Goal: Task Accomplishment & Management: Manage account settings

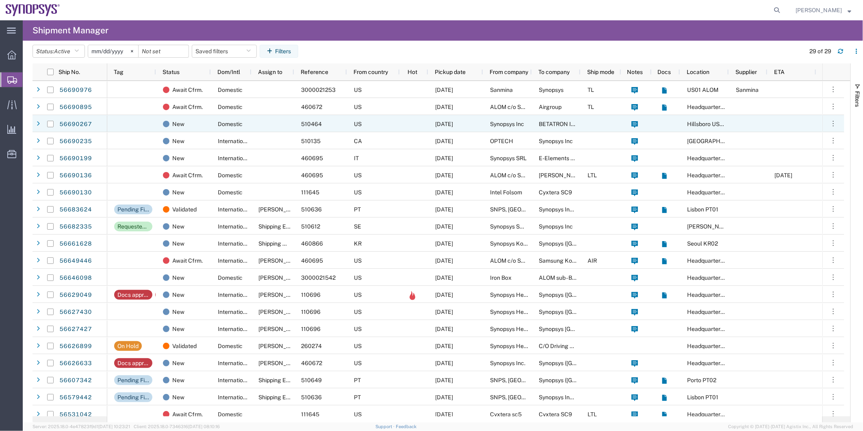
click at [250, 123] on div "Domestic" at bounding box center [231, 123] width 41 height 17
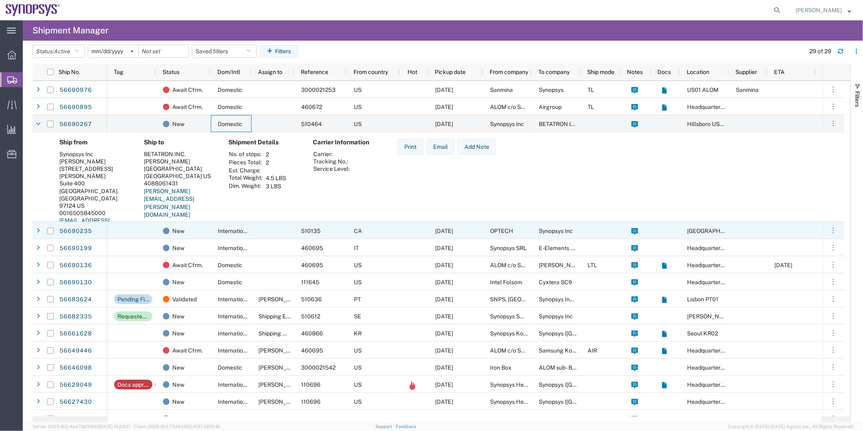
click at [269, 222] on agx-shipment-preview "Ship from Synopsys Inc Elly Chang 2025 NE Cornelius Pass Rd Suite 400 Hillsboro…" at bounding box center [439, 188] width 812 height 113
click at [267, 228] on div at bounding box center [273, 230] width 43 height 17
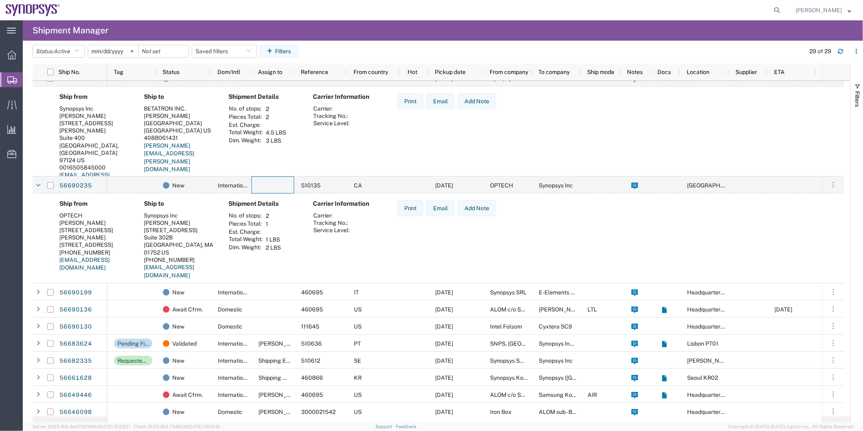
scroll to position [90, 0]
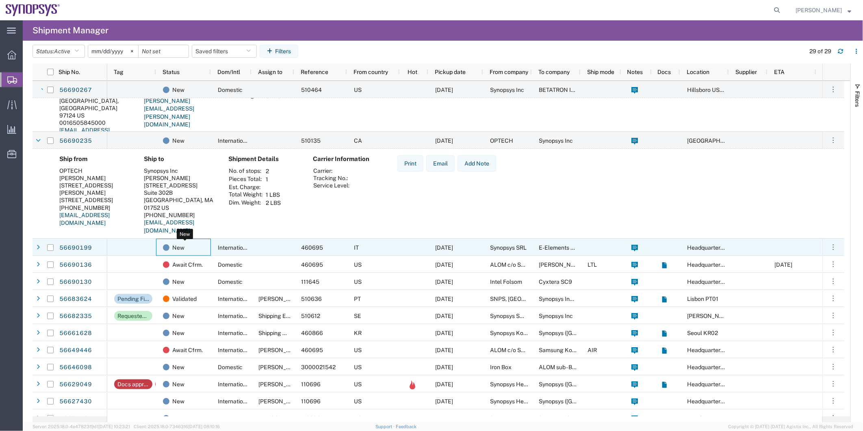
click at [200, 253] on div "New" at bounding box center [185, 247] width 44 height 17
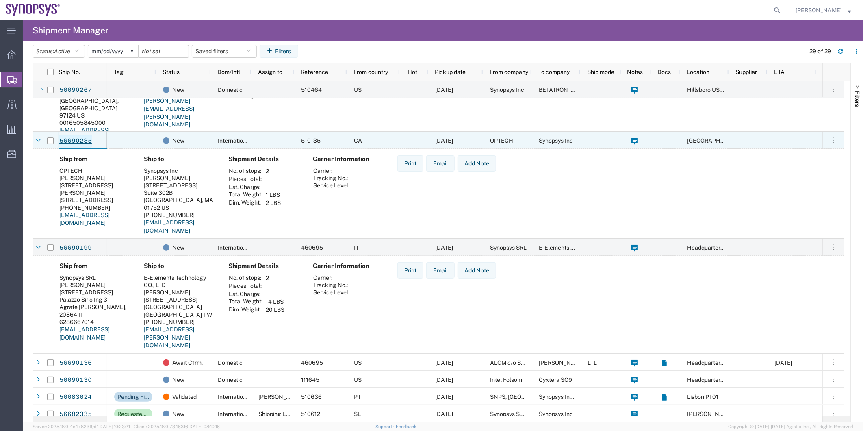
click at [78, 139] on link "56690235" at bounding box center [75, 141] width 33 height 13
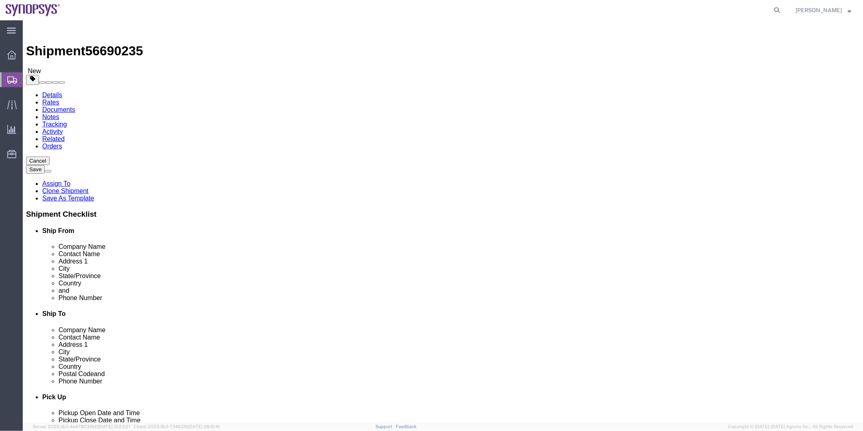
select select
select select "63193"
click icon
click input "1-514-364-3325"
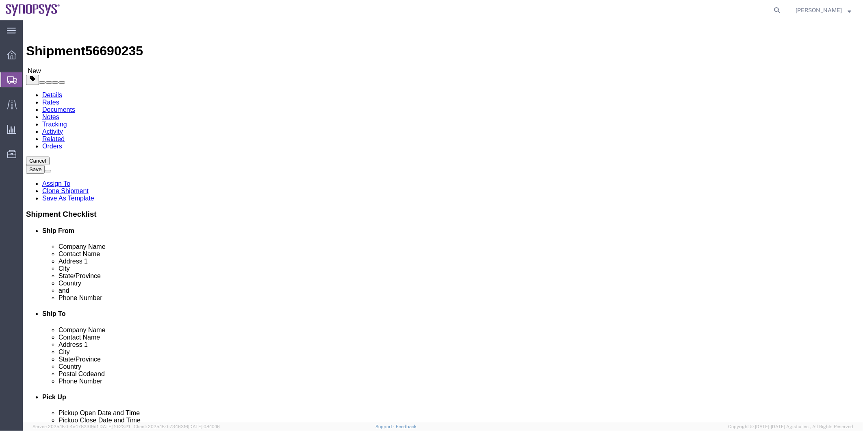
type input "5143643325"
click input "1-818-480-1887"
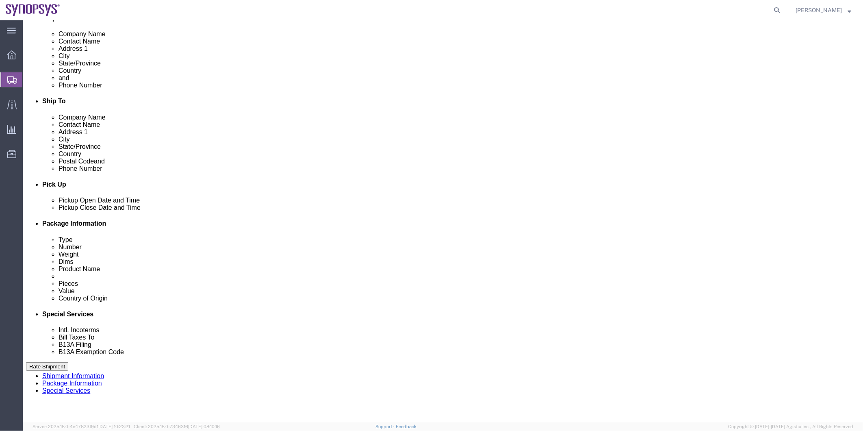
scroll to position [299, 0]
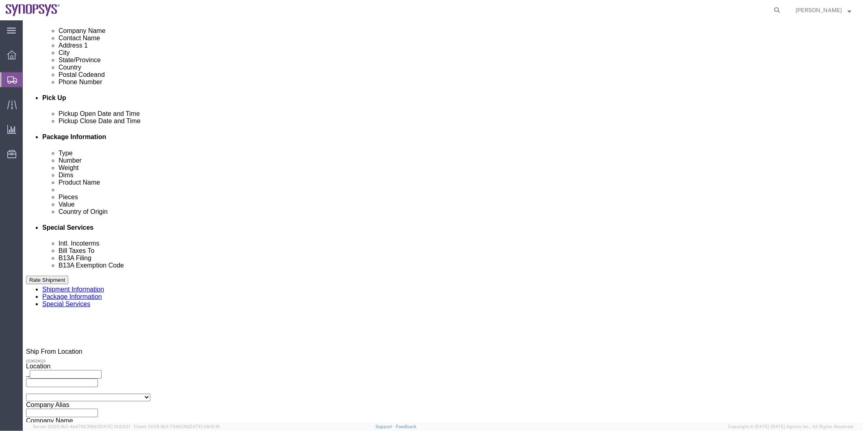
type input "1818480-887"
click link "Package Information"
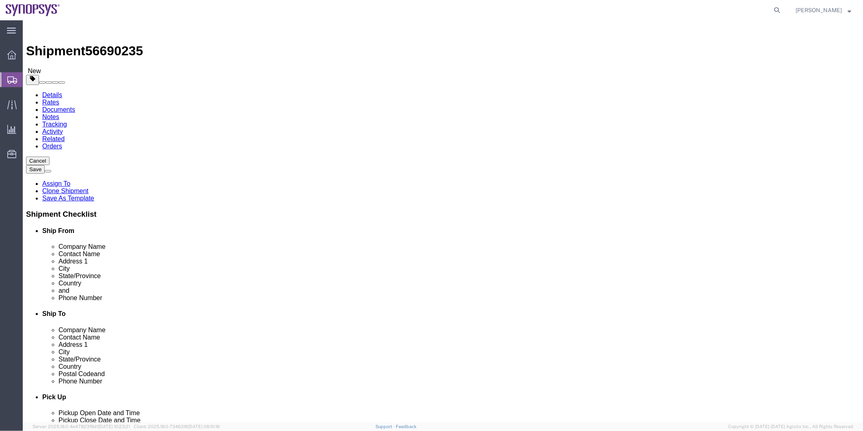
click dd "1.00 USD"
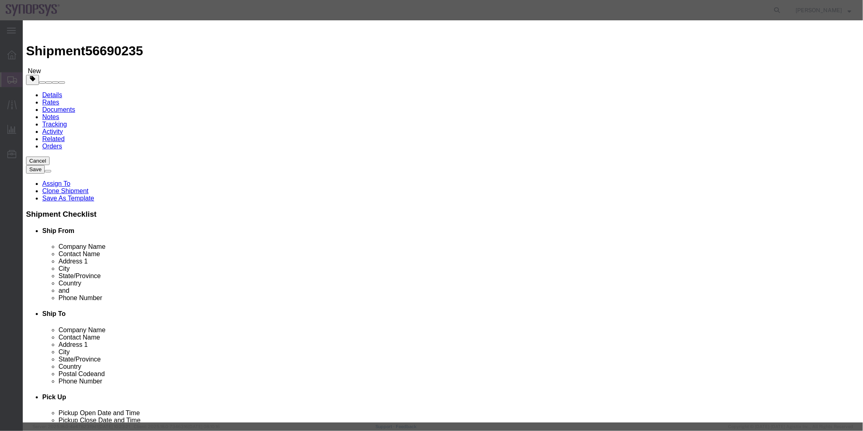
click select "Select ATF BIS DEA EPA FDA FTR ITAR OFAC Other (OPA)"
select select "BIS"
click select "Select ATF BIS DEA EPA FDA FTR ITAR OFAC Other (OPA)"
click select "Select AGR-Agricultural APP-Computers APR-Additional Permissive Exports AVS-Air…"
select select "NLR"
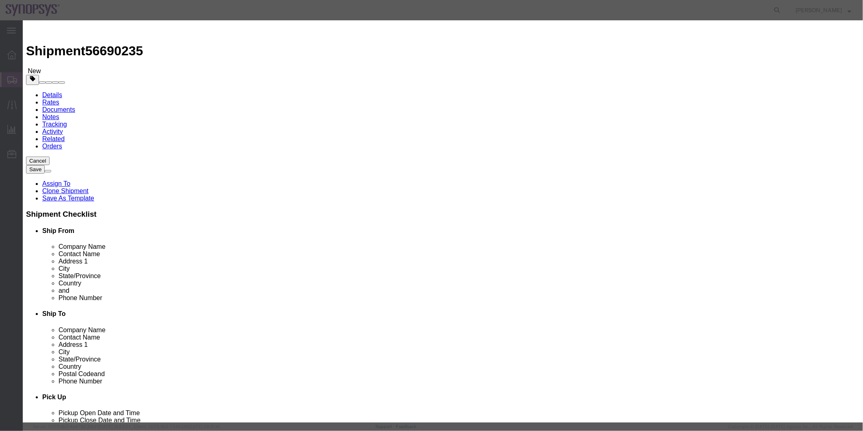
click select "Select AGR-Agricultural APP-Computers APR-Additional Permissive Exports AVS-Air…"
drag, startPoint x: 335, startPoint y: 65, endPoint x: 199, endPoint y: 56, distance: 136.1
click div "Commodity library Product Name LED Sample Pieces 1.00 Select Bag Barrels 100Boa…"
click textarea
paste textarea "LED Sample"
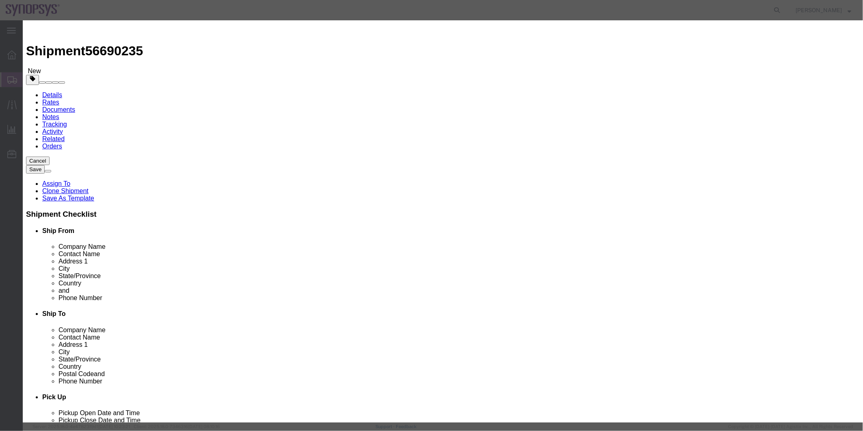
type textarea "LED Sample"
click button "Save & Close"
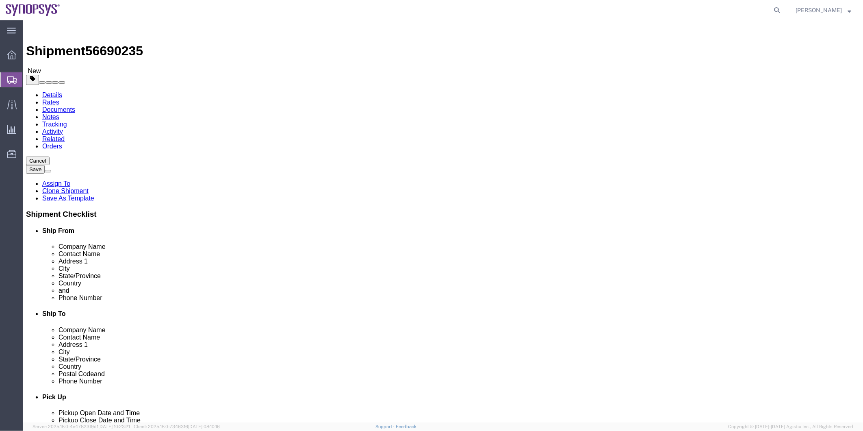
click icon
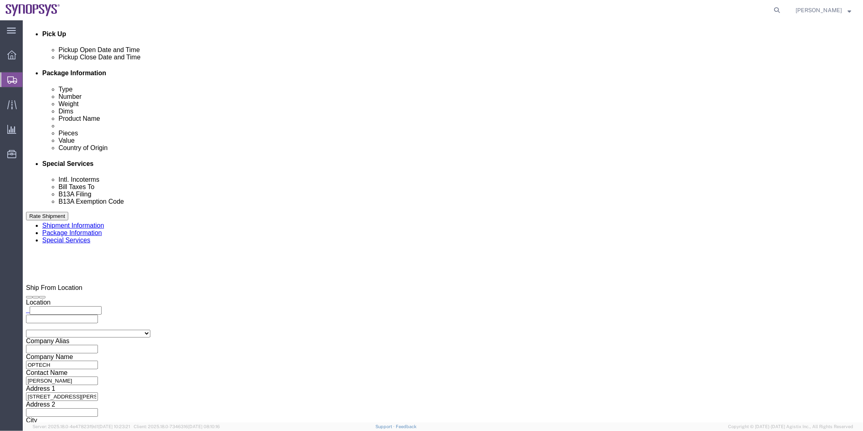
scroll to position [406, 0]
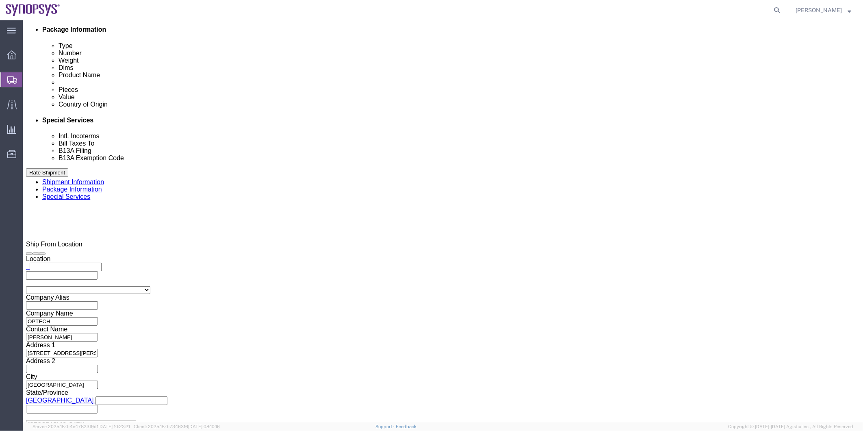
click input "Include shipping documents"
checkbox input "true"
click ul "cdaza@synopsys.com"
type input "shipping@synopsys.com"
click label "Include shipping documents"
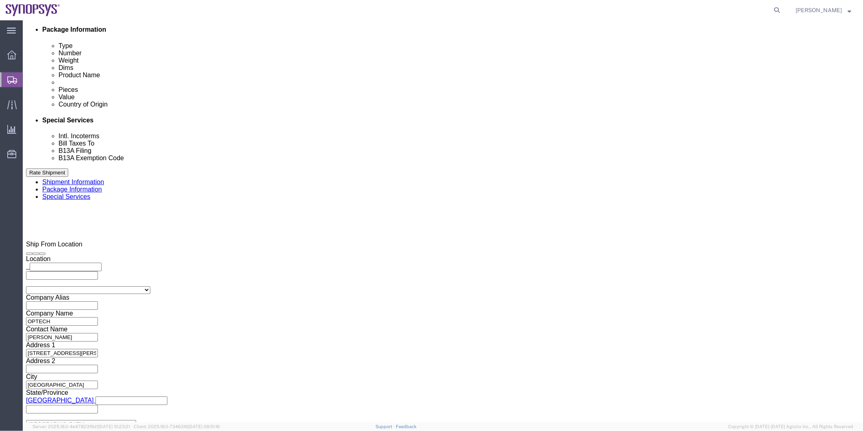
click input "Include shipping documents"
checkbox input "false"
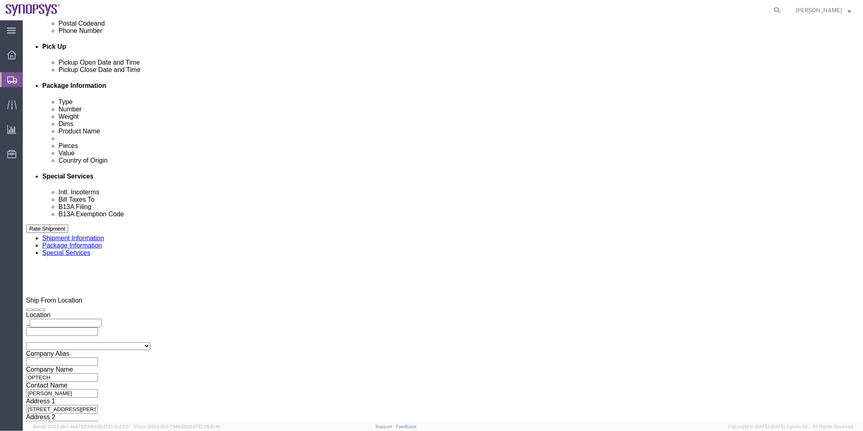
scroll to position [361, 0]
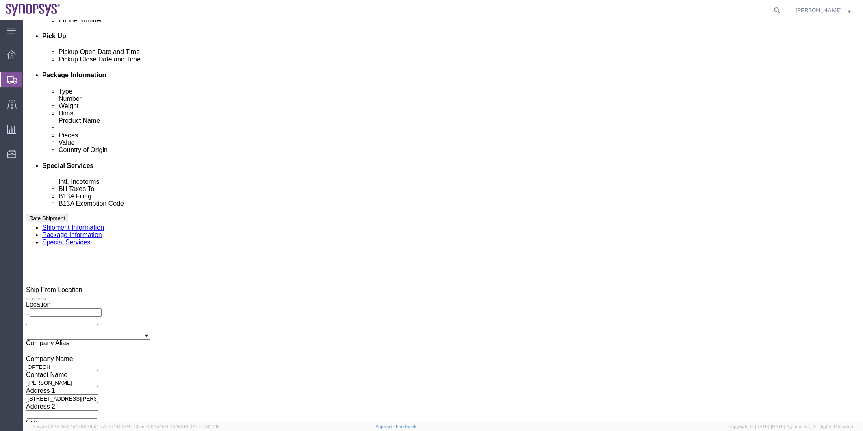
click span "56690235"
copy span "56690235"
click button "Rate Shipment"
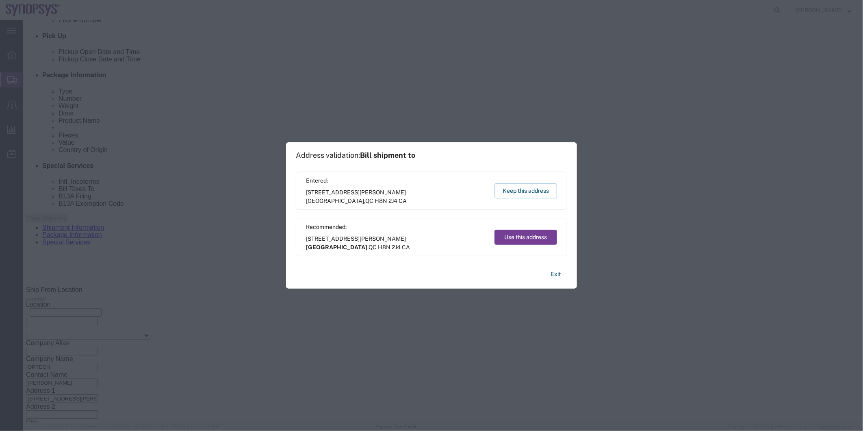
click at [519, 234] on button "Use this address" at bounding box center [526, 237] width 63 height 15
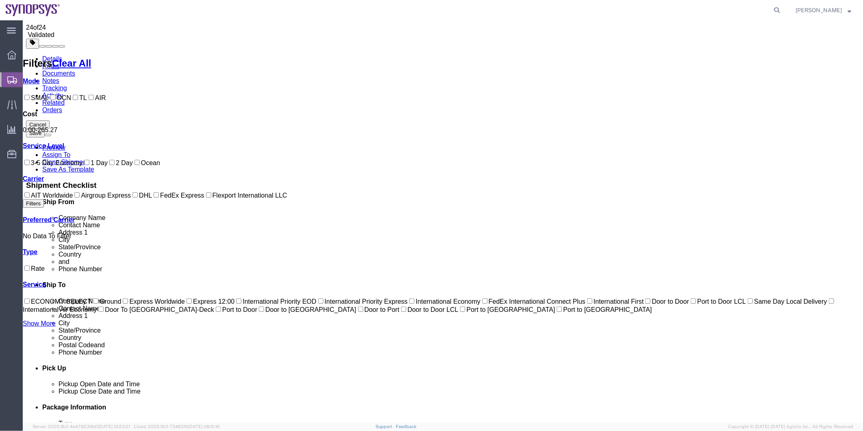
scroll to position [0, 0]
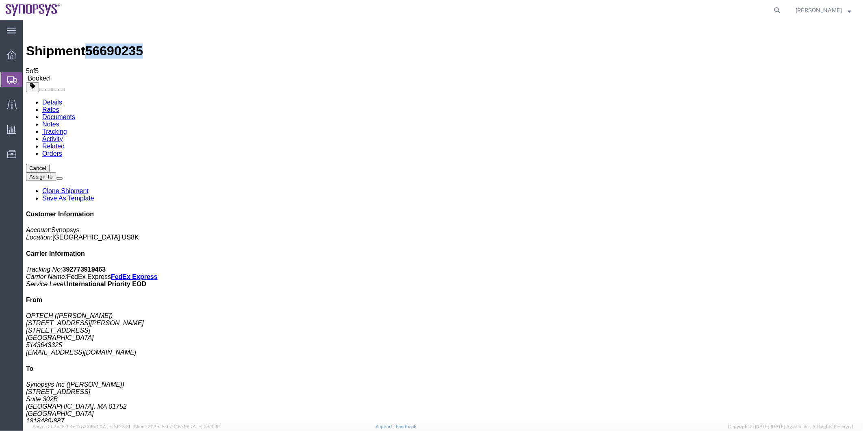
click at [0, 0] on span "Shipment Manager" at bounding box center [0, 0] width 0 height 0
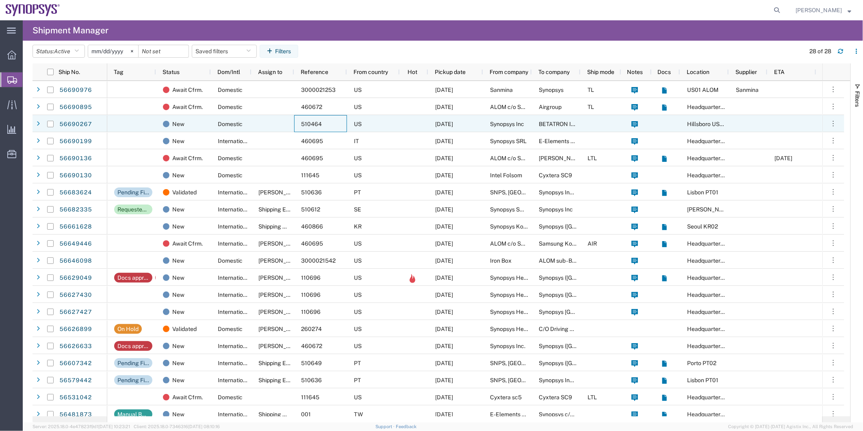
click at [311, 126] on span "510464" at bounding box center [311, 124] width 21 height 7
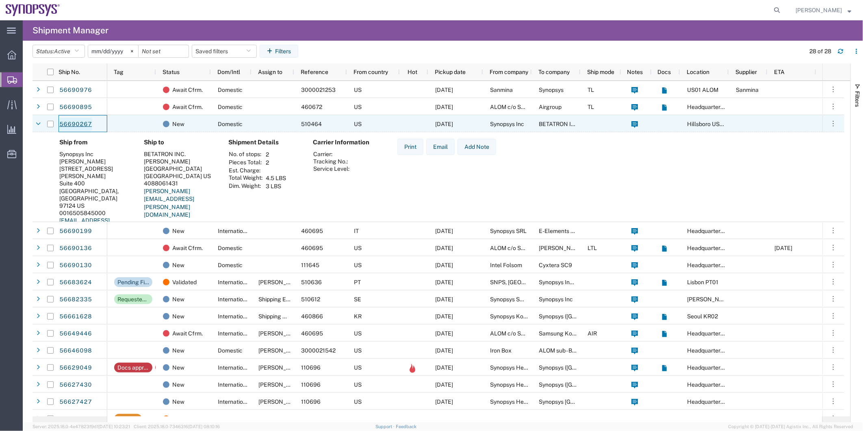
click at [74, 119] on link "56690267" at bounding box center [75, 124] width 33 height 13
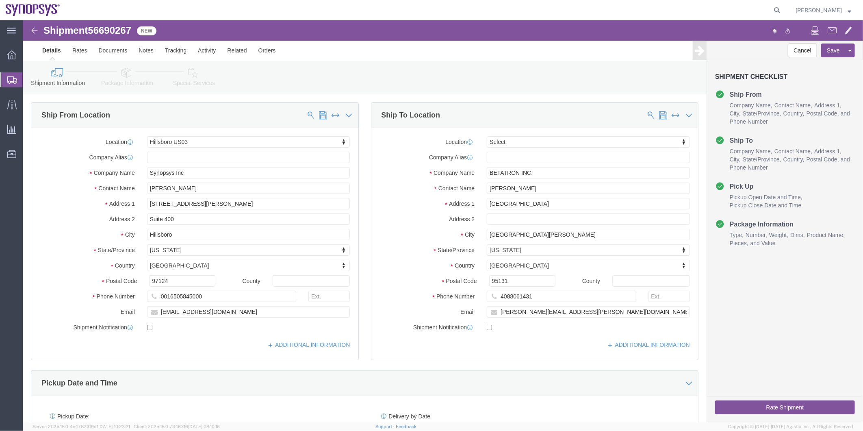
select select "63190"
select select
click icon
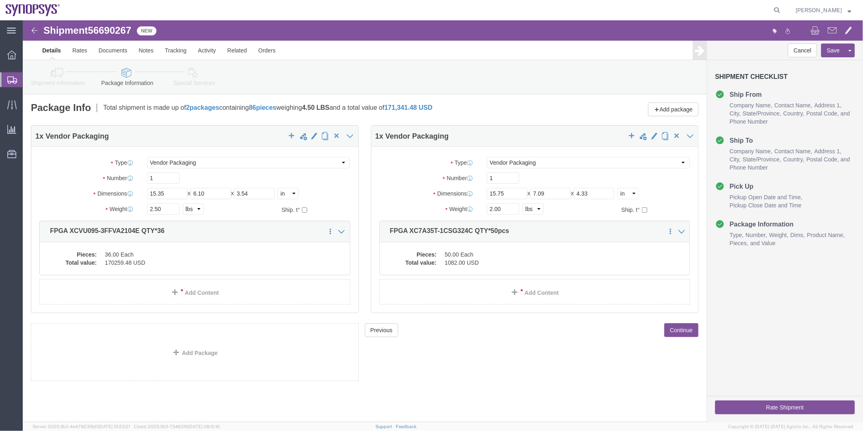
click icon
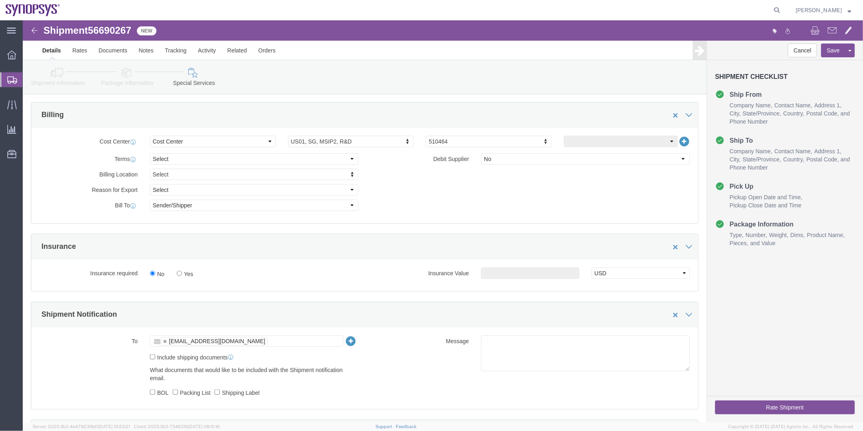
scroll to position [406, 0]
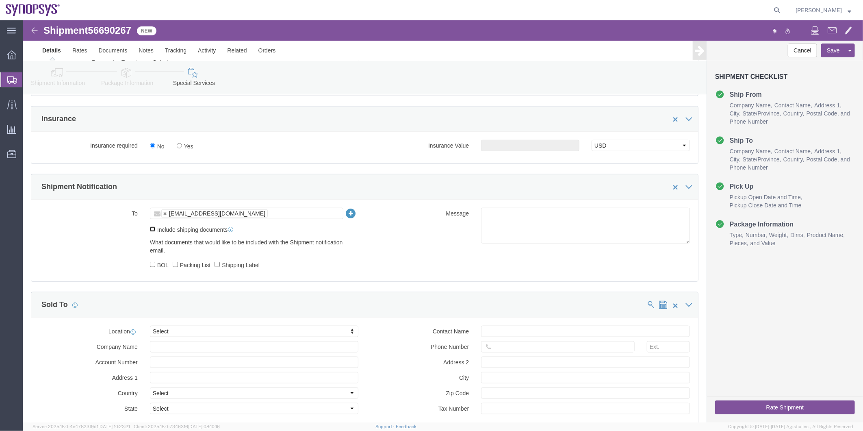
click input "Include shipping documents"
checkbox input "true"
click input "BOL"
checkbox input "true"
click label "Packing List"
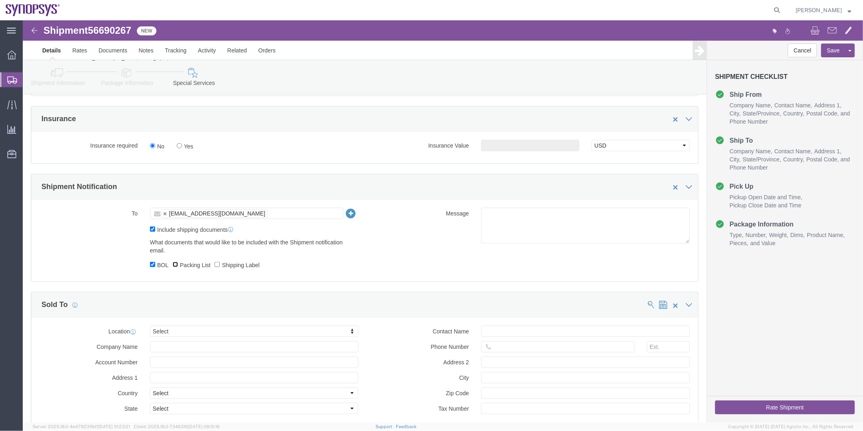
click input "Packing List"
checkbox input "true"
click label "Shipping Label"
click input "Shipping Label"
checkbox input "true"
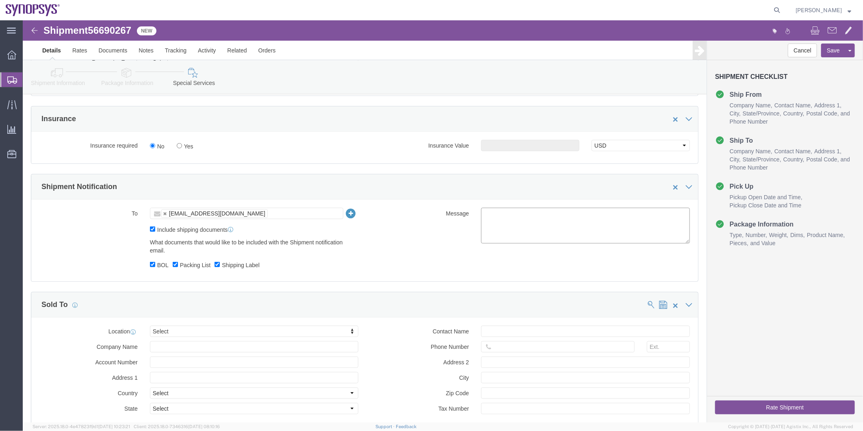
click textarea
type textarea "Hello Elly, Please see attached. Thank you -Kaelen"
click button "Rate Shipment"
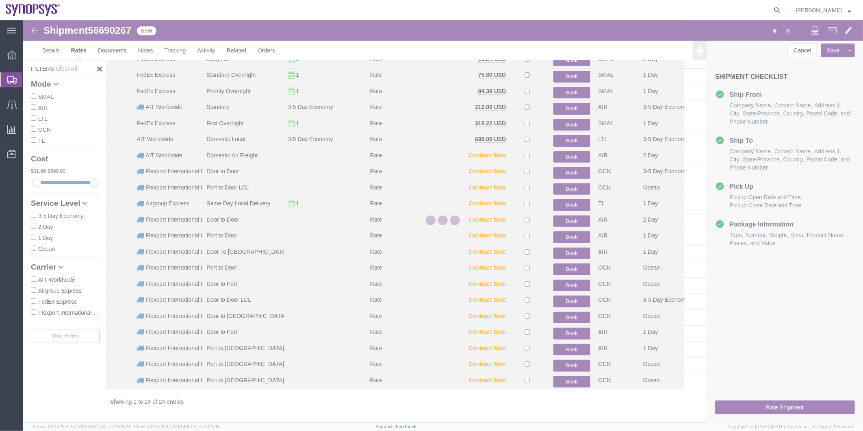
scroll to position [89, 0]
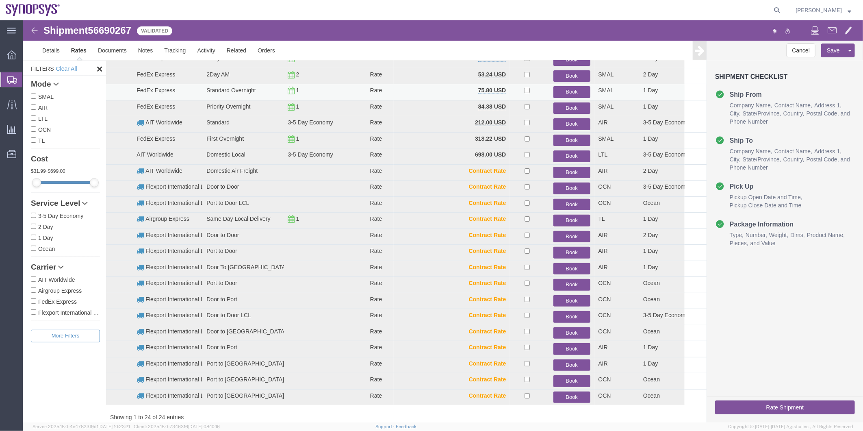
click at [571, 91] on button "Book" at bounding box center [571, 92] width 37 height 12
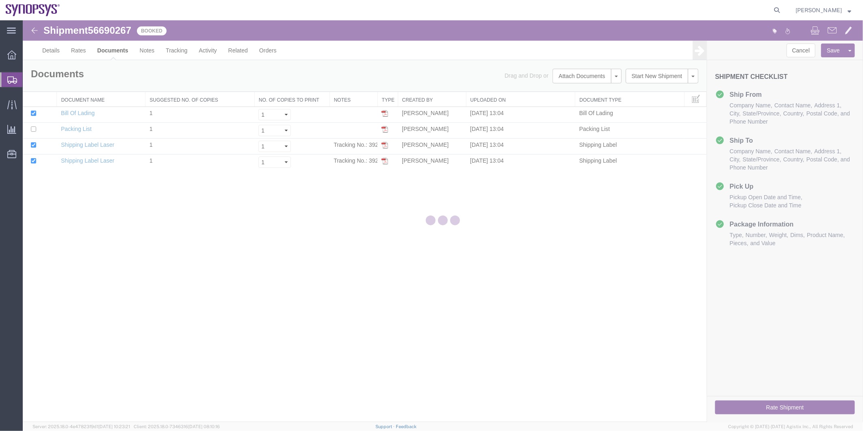
scroll to position [0, 0]
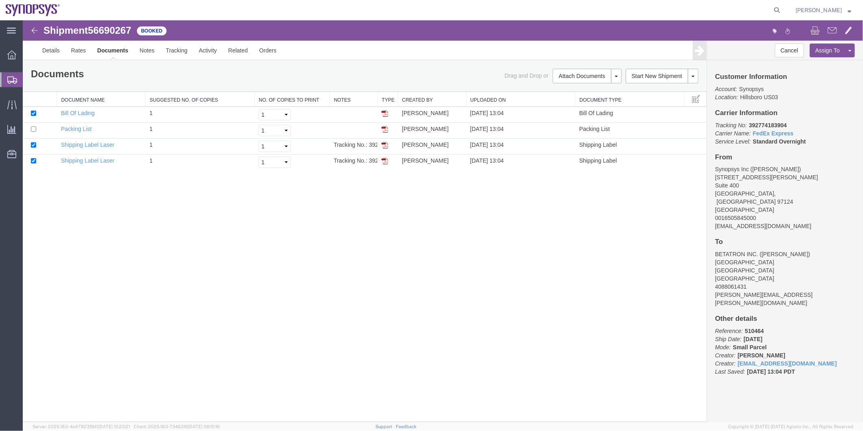
click at [0, 0] on span "Shipment Manager" at bounding box center [0, 0] width 0 height 0
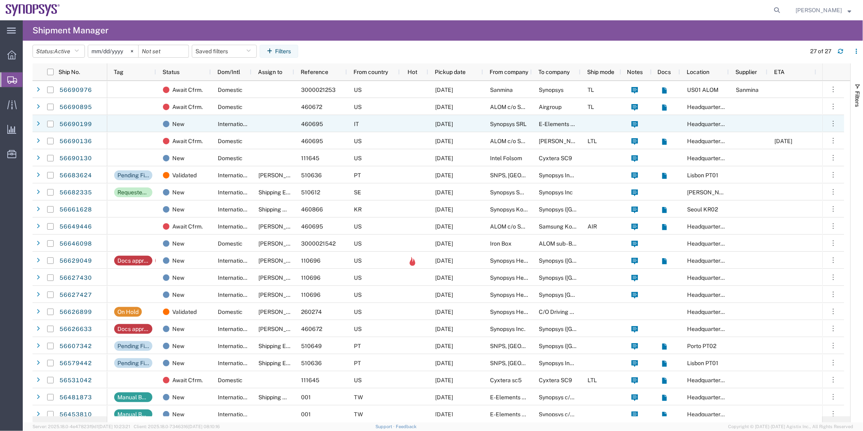
click at [263, 122] on div at bounding box center [273, 123] width 43 height 17
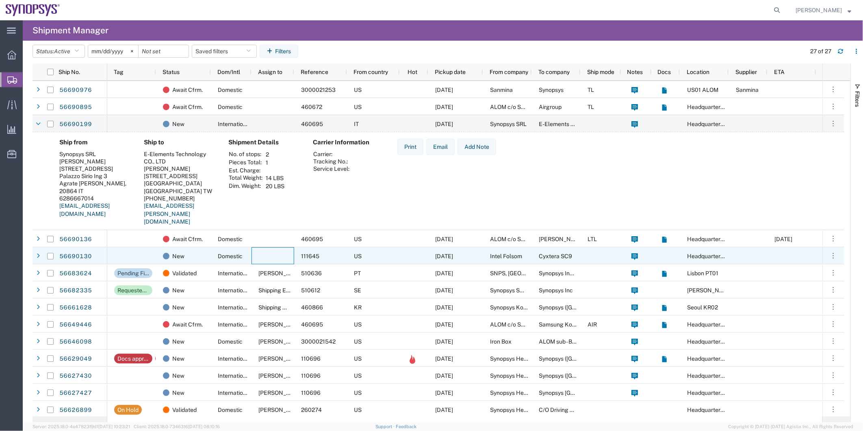
click at [267, 255] on div at bounding box center [273, 255] width 43 height 17
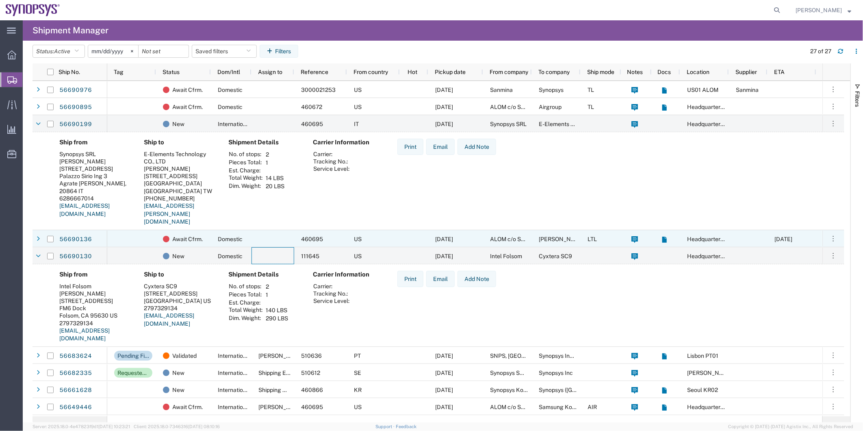
click at [278, 241] on div at bounding box center [273, 238] width 43 height 17
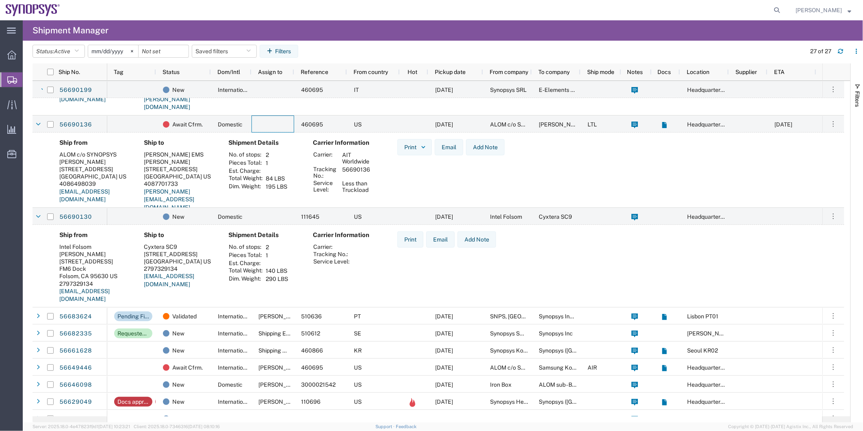
scroll to position [135, 0]
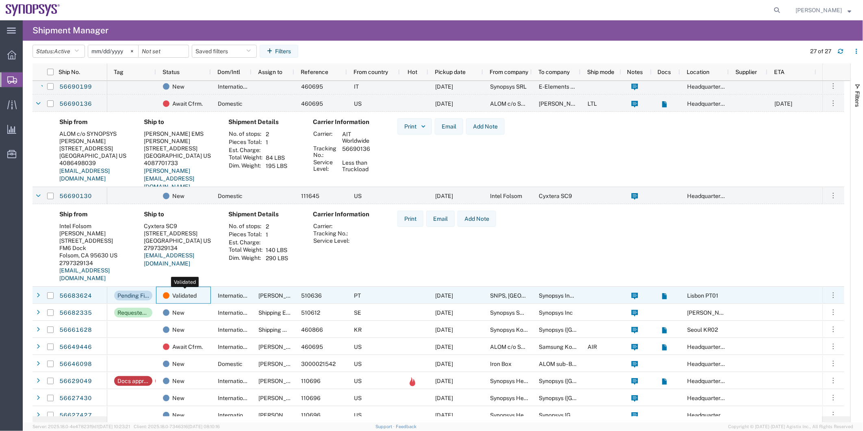
click at [202, 296] on div "Validated" at bounding box center [185, 295] width 44 height 17
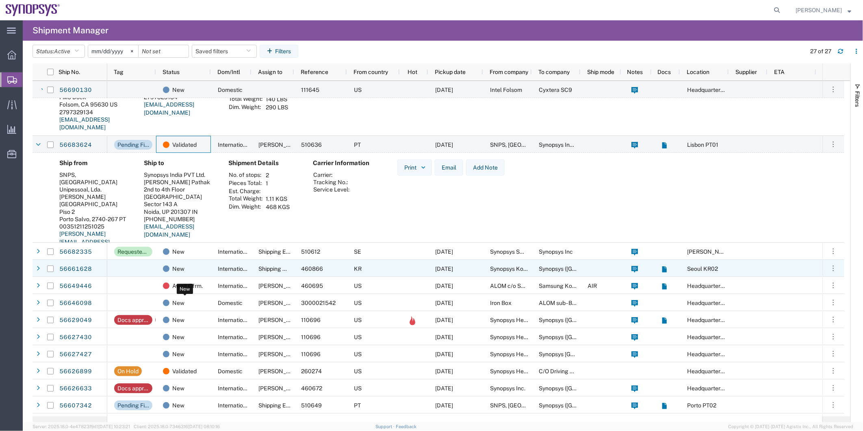
scroll to position [226, 0]
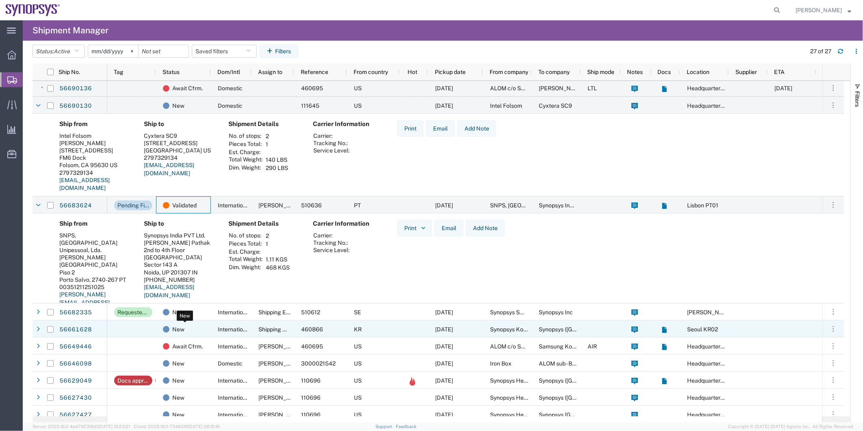
click at [192, 321] on div "New" at bounding box center [185, 329] width 44 height 17
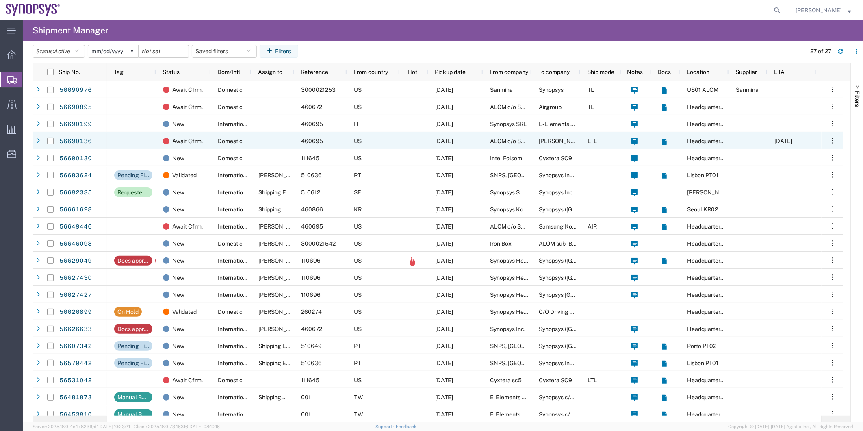
click at [266, 139] on div at bounding box center [273, 140] width 43 height 17
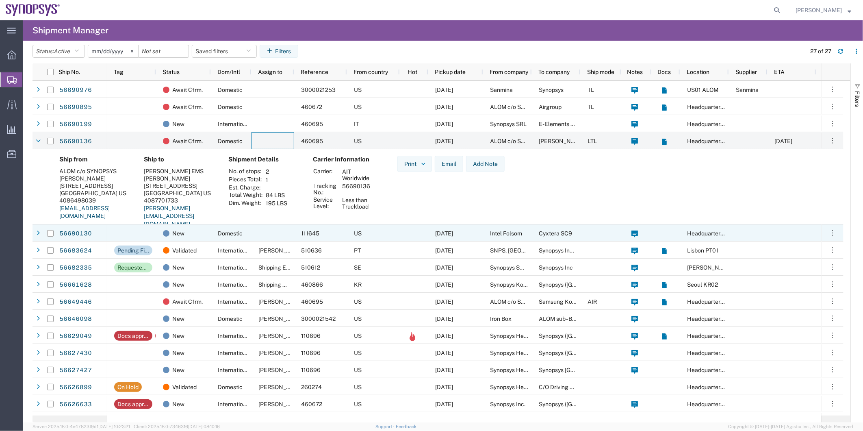
click at [269, 237] on div at bounding box center [273, 232] width 43 height 17
